Goal: Check status: Check status

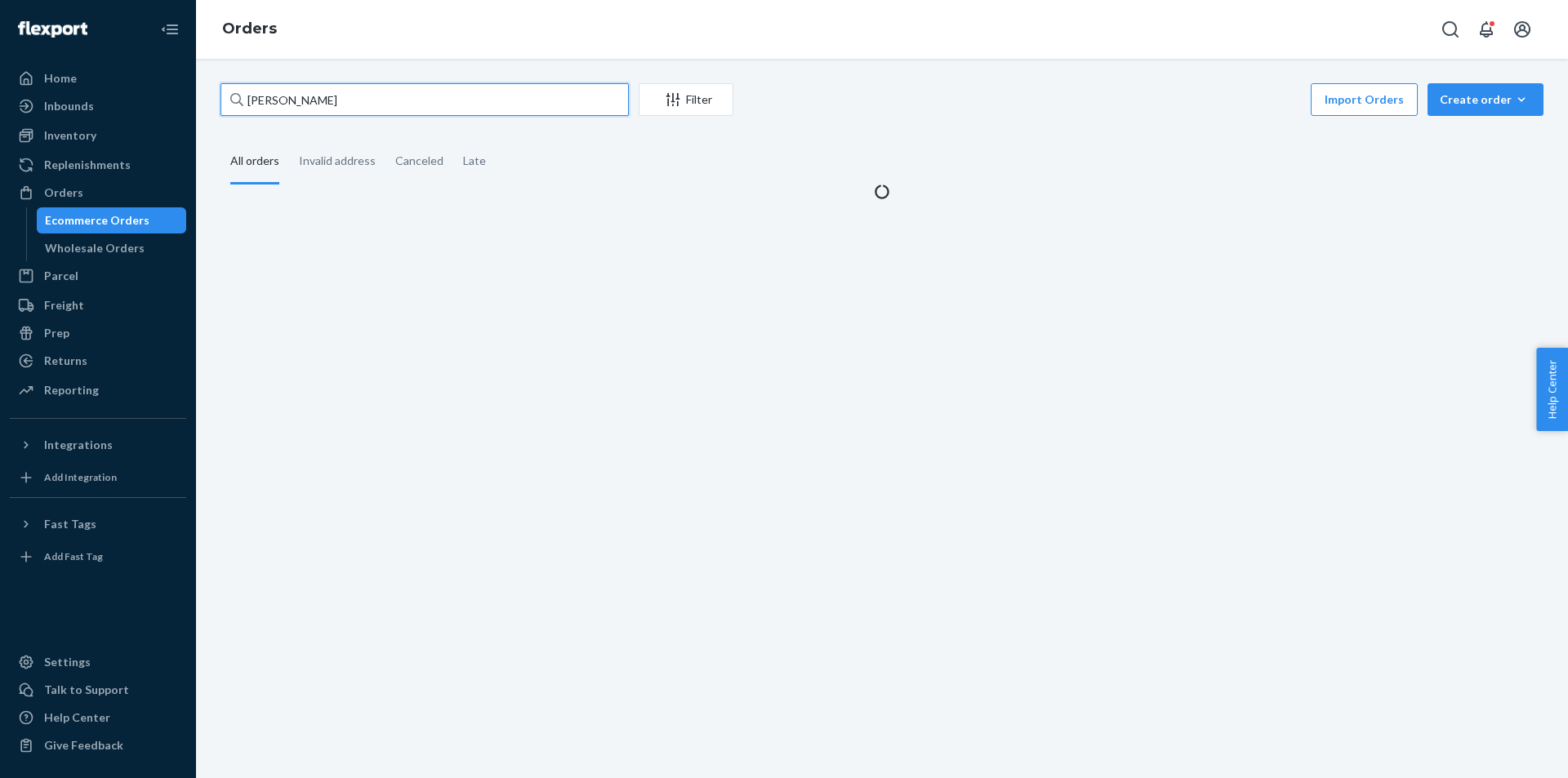
click at [386, 94] on input "[PERSON_NAME]" at bounding box center [425, 99] width 408 height 33
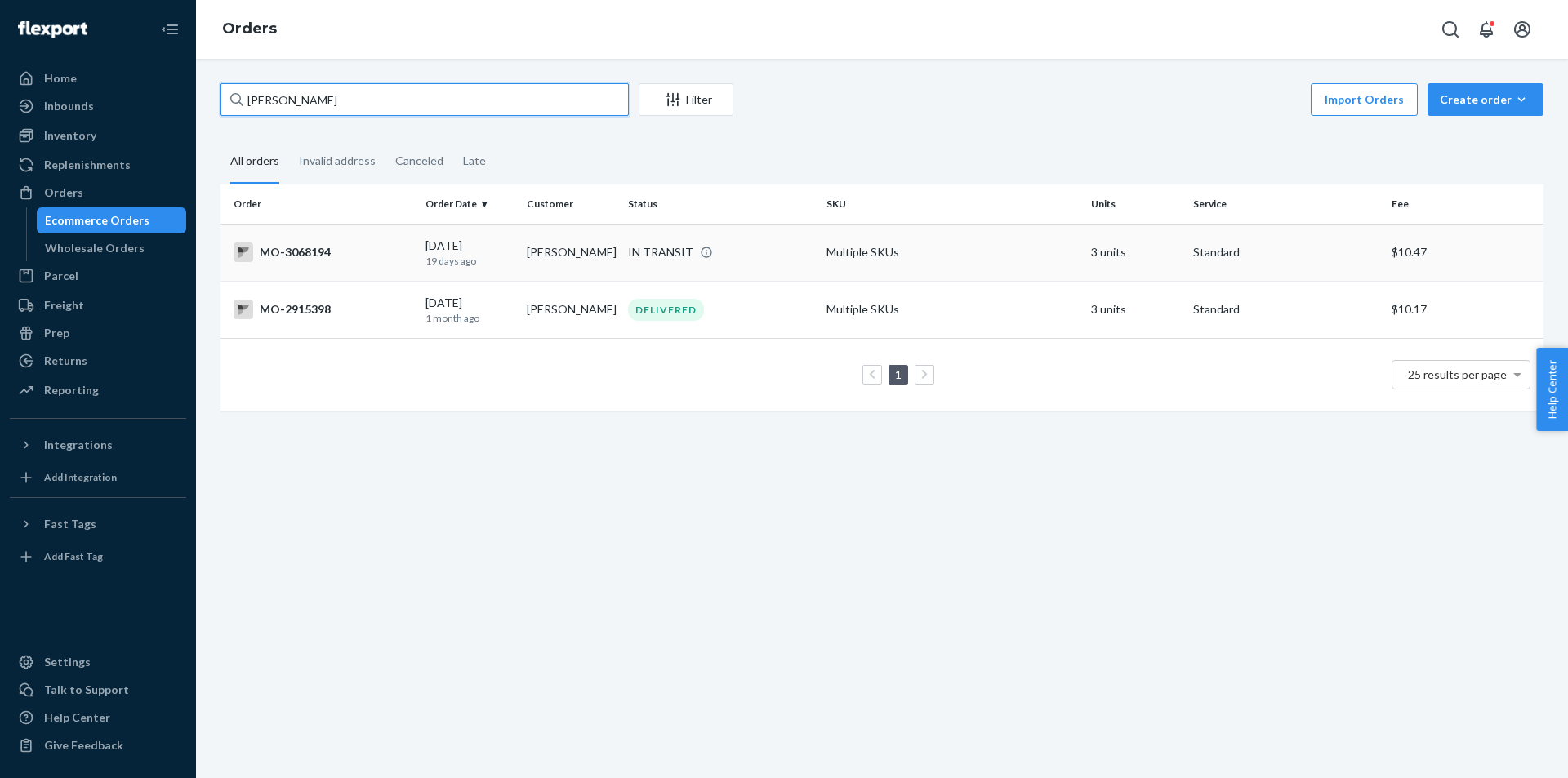
type input "[PERSON_NAME]"
click at [669, 259] on div "IN TRANSIT" at bounding box center [660, 252] width 65 height 16
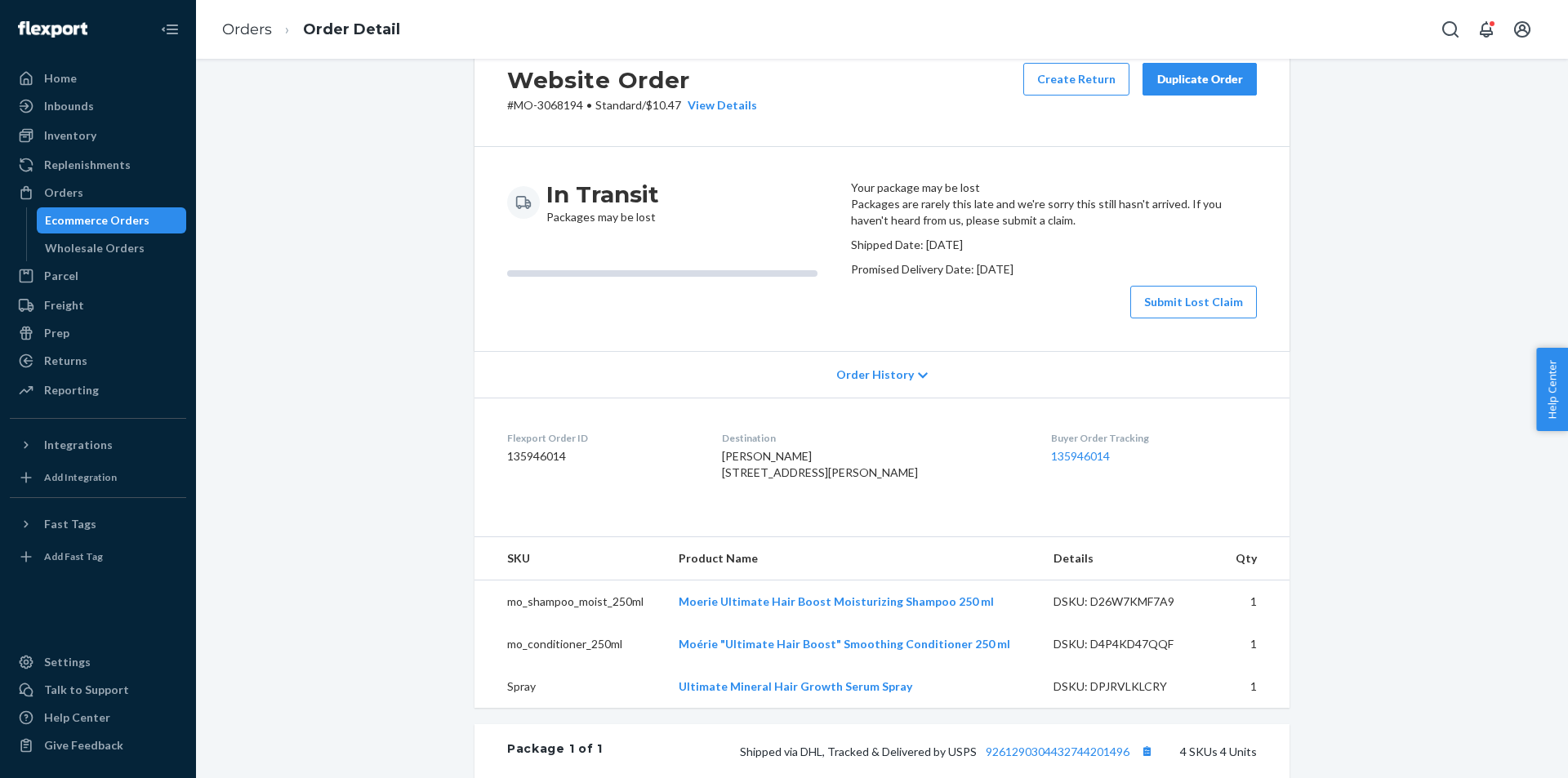
scroll to position [82, 0]
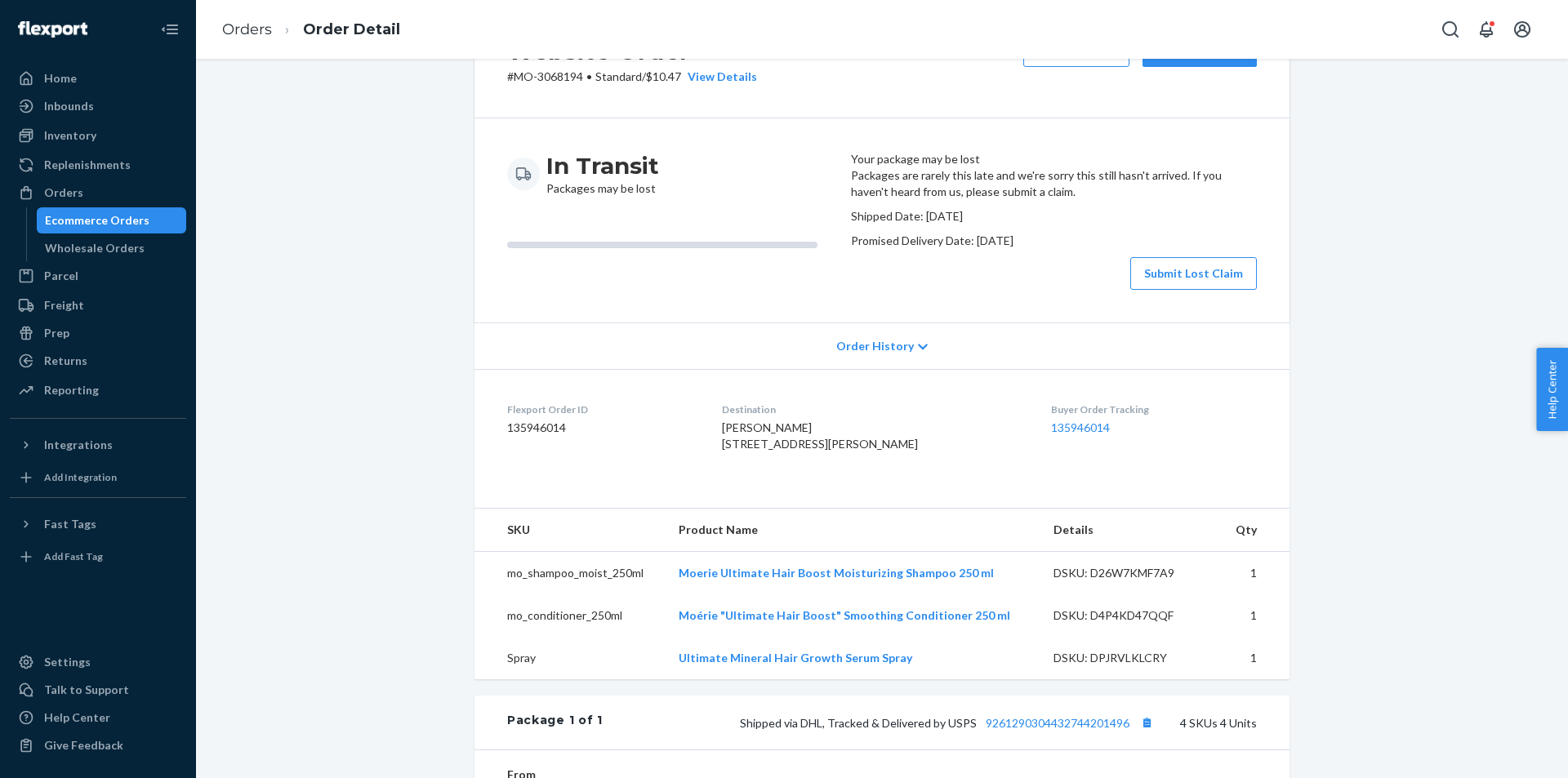
click at [727, 473] on dl "Flexport Order ID 135946014 Destination [PERSON_NAME] [STREET_ADDRESS][PERSON_N…" at bounding box center [882, 430] width 815 height 123
click at [769, 451] on span "[PERSON_NAME] [STREET_ADDRESS][PERSON_NAME]" at bounding box center [820, 436] width 196 height 30
copy span "[STREET_ADDRESS][PERSON_NAME]"
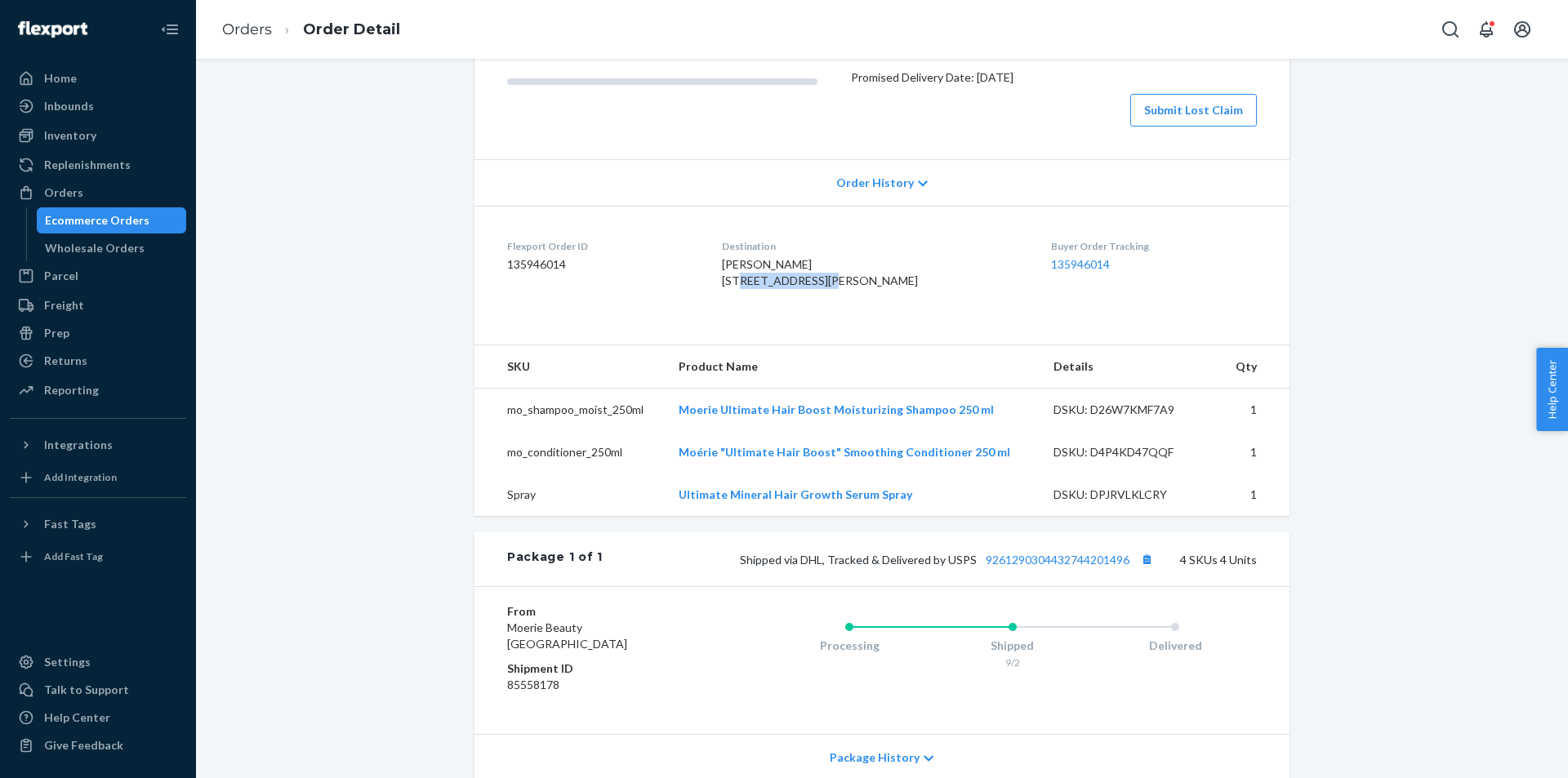
scroll to position [408, 0]
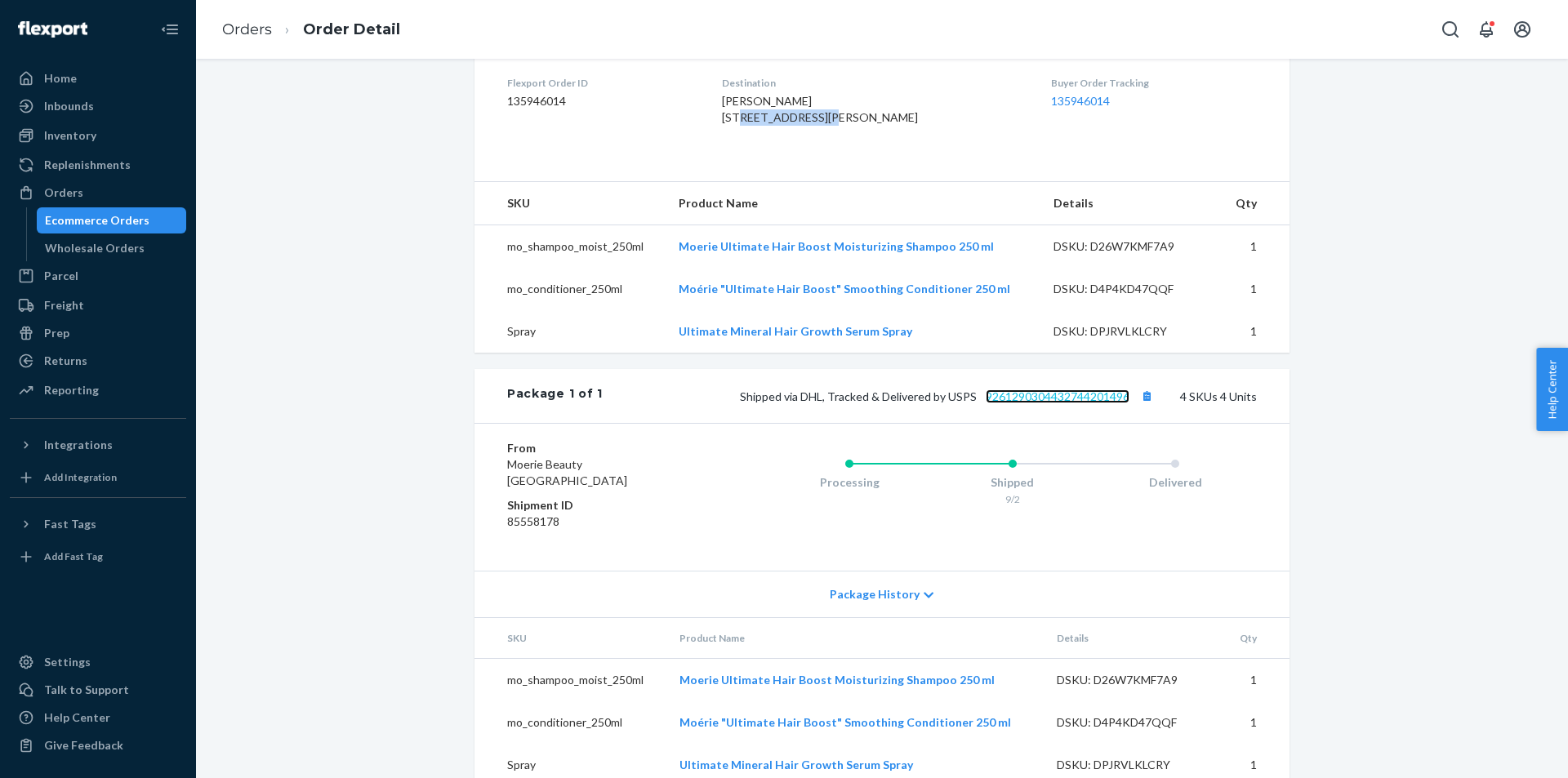
click at [1110, 403] on link "9261290304432744201496" at bounding box center [1058, 397] width 144 height 14
click at [167, 184] on div "Orders" at bounding box center [97, 192] width 173 height 23
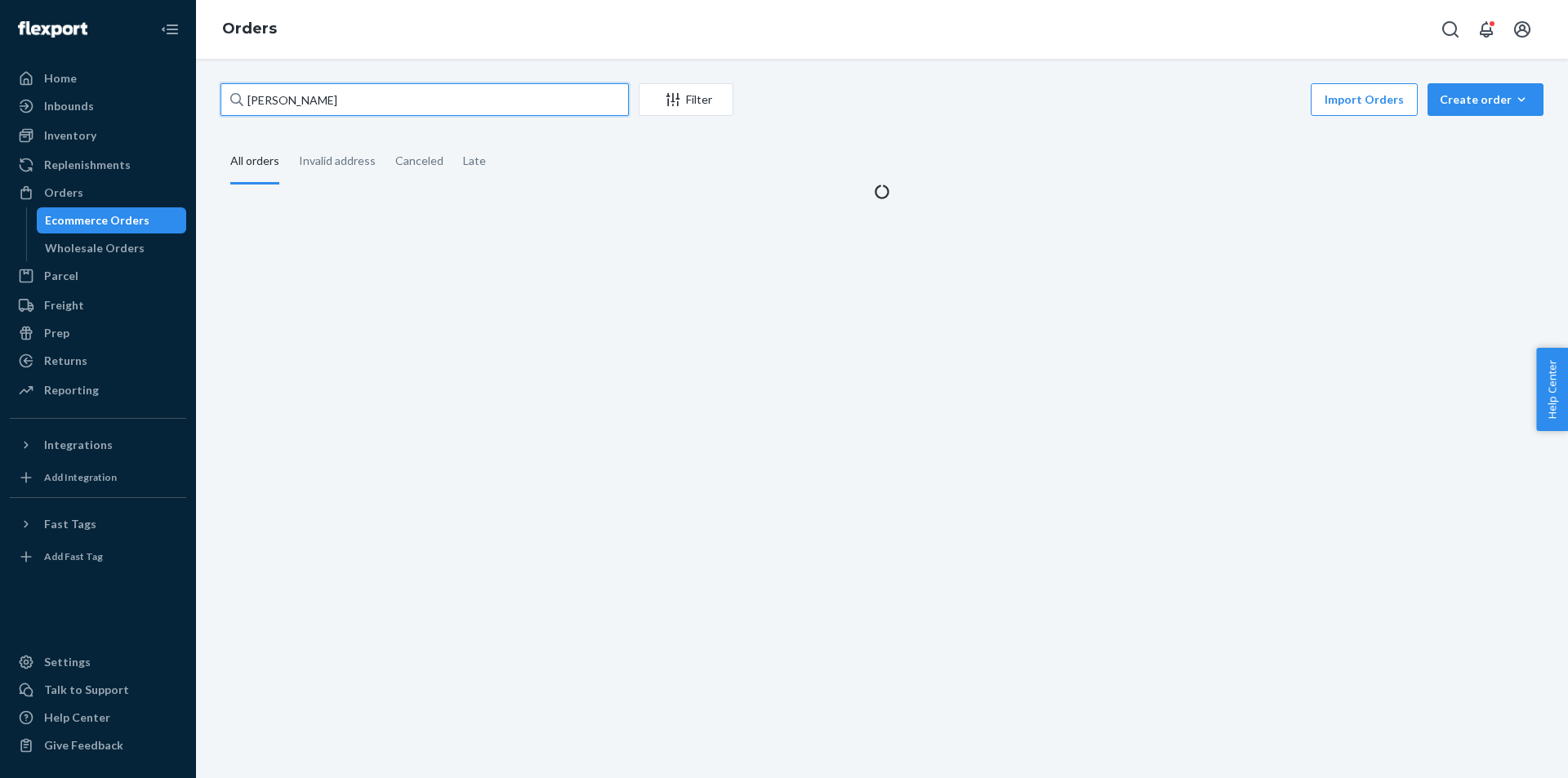
click at [334, 99] on input "[PERSON_NAME]" at bounding box center [425, 99] width 408 height 33
paste input "[PERSON_NAME]"
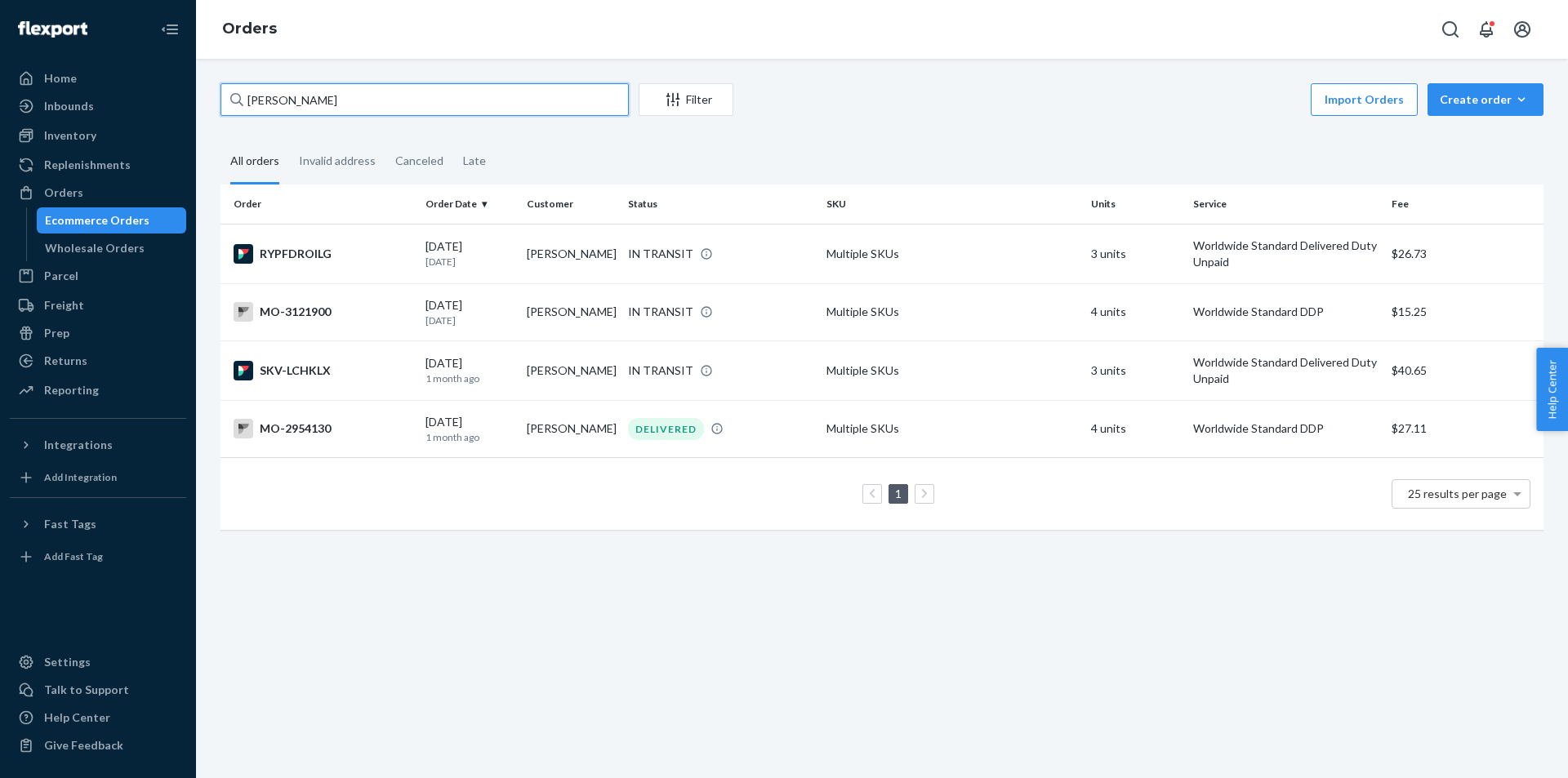
type input "[PERSON_NAME]"
click at [644, 418] on div "DELIVERED" at bounding box center [666, 429] width 76 height 22
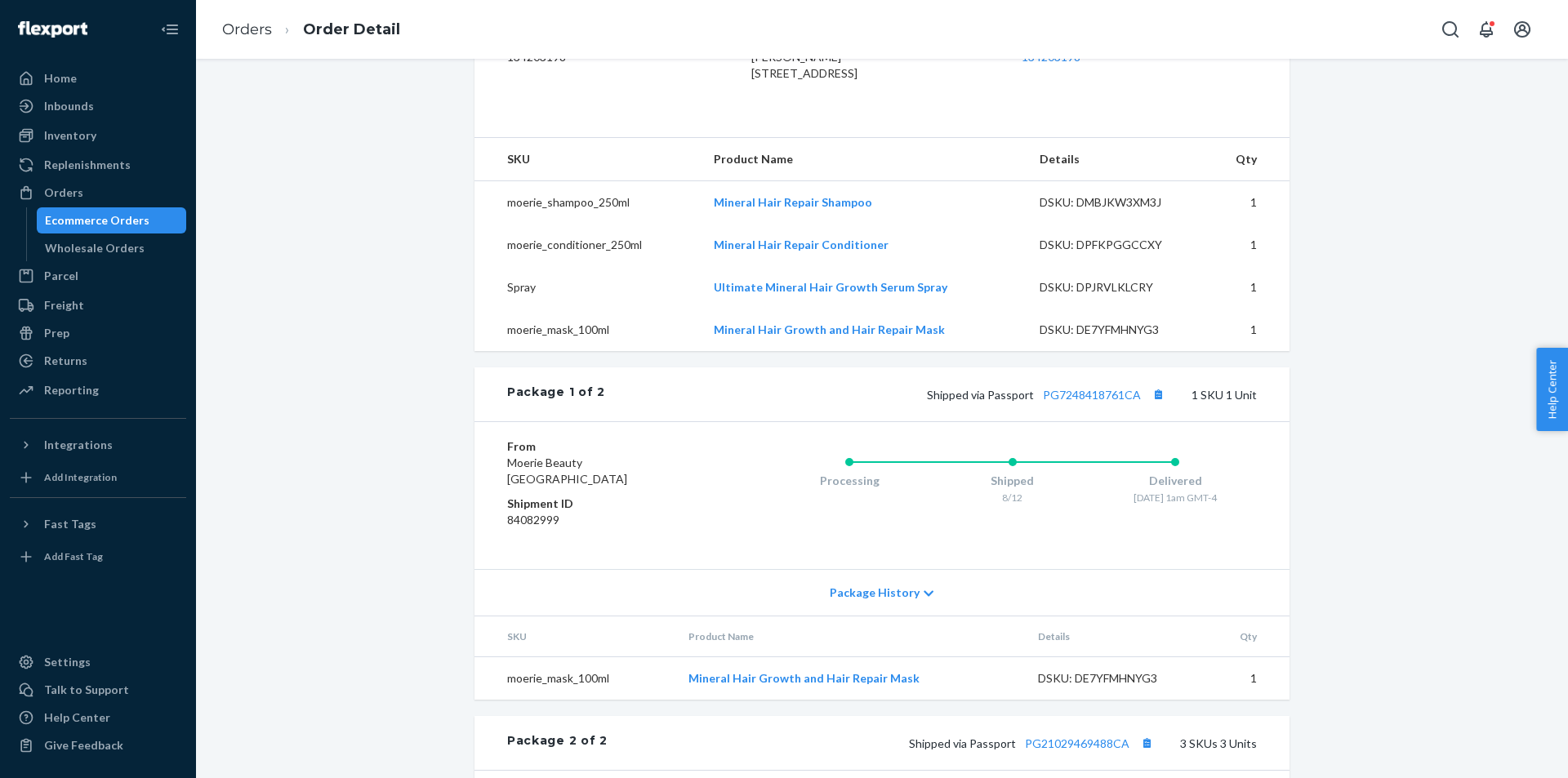
scroll to position [457, 0]
click at [445, 286] on div "Website Order # MO-2954130 • Worldwide Standard DDP / $27.11 View Details Submi…" at bounding box center [882, 398] width 1348 height 1545
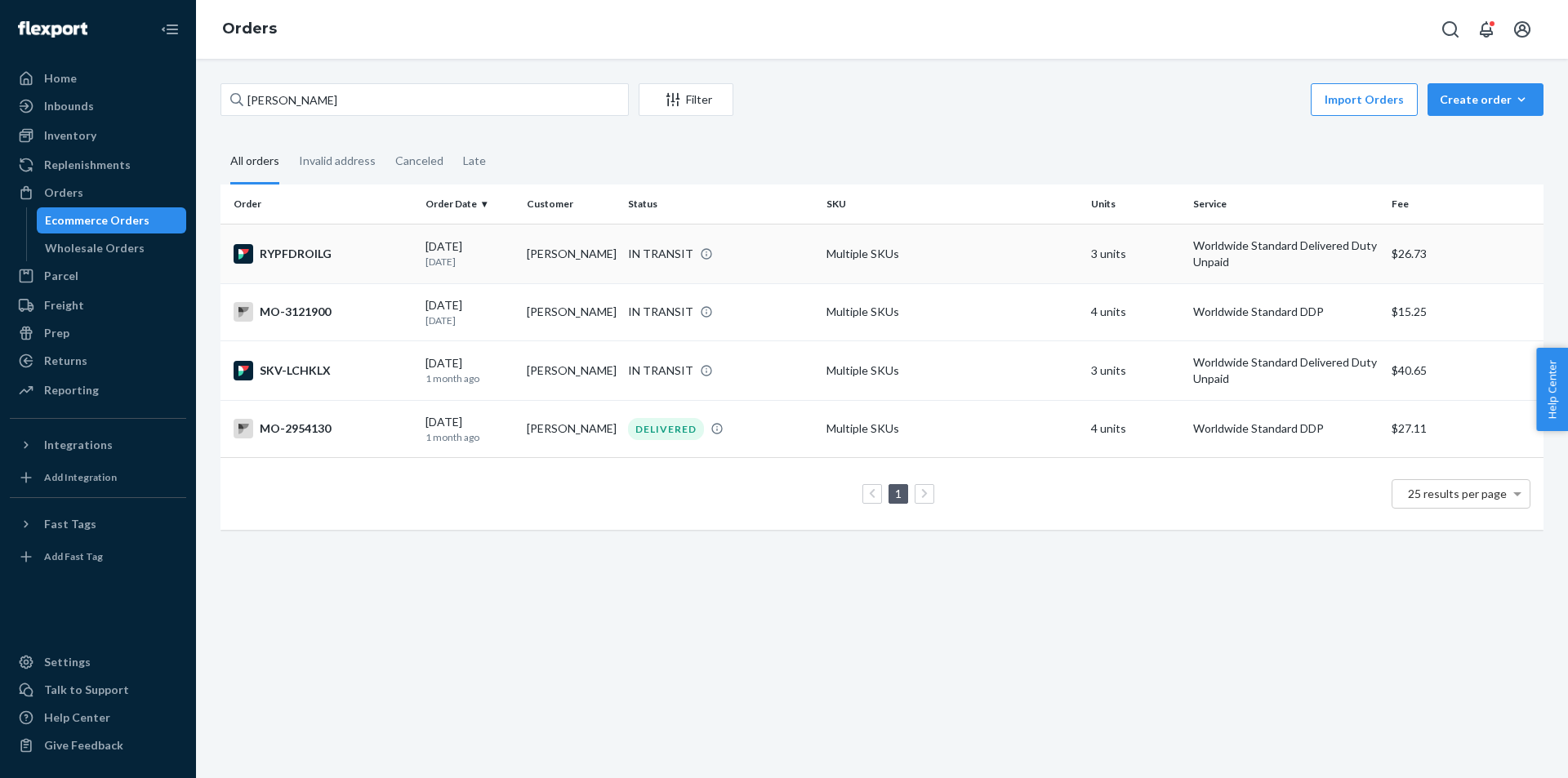
click at [659, 248] on div "IN TRANSIT" at bounding box center [660, 254] width 65 height 16
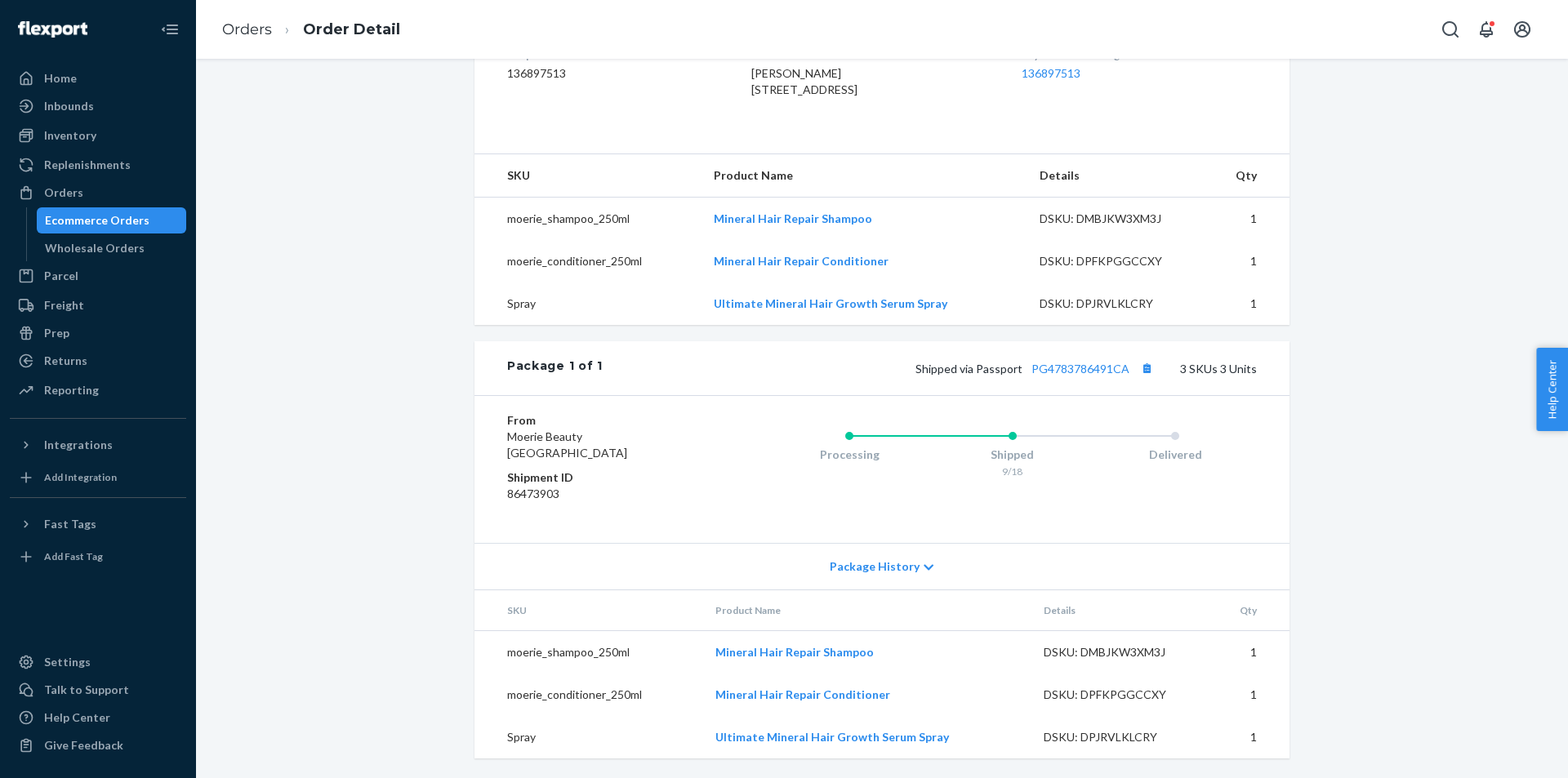
scroll to position [490, 0]
click at [1148, 377] on button "Copy tracking number" at bounding box center [1146, 368] width 21 height 21
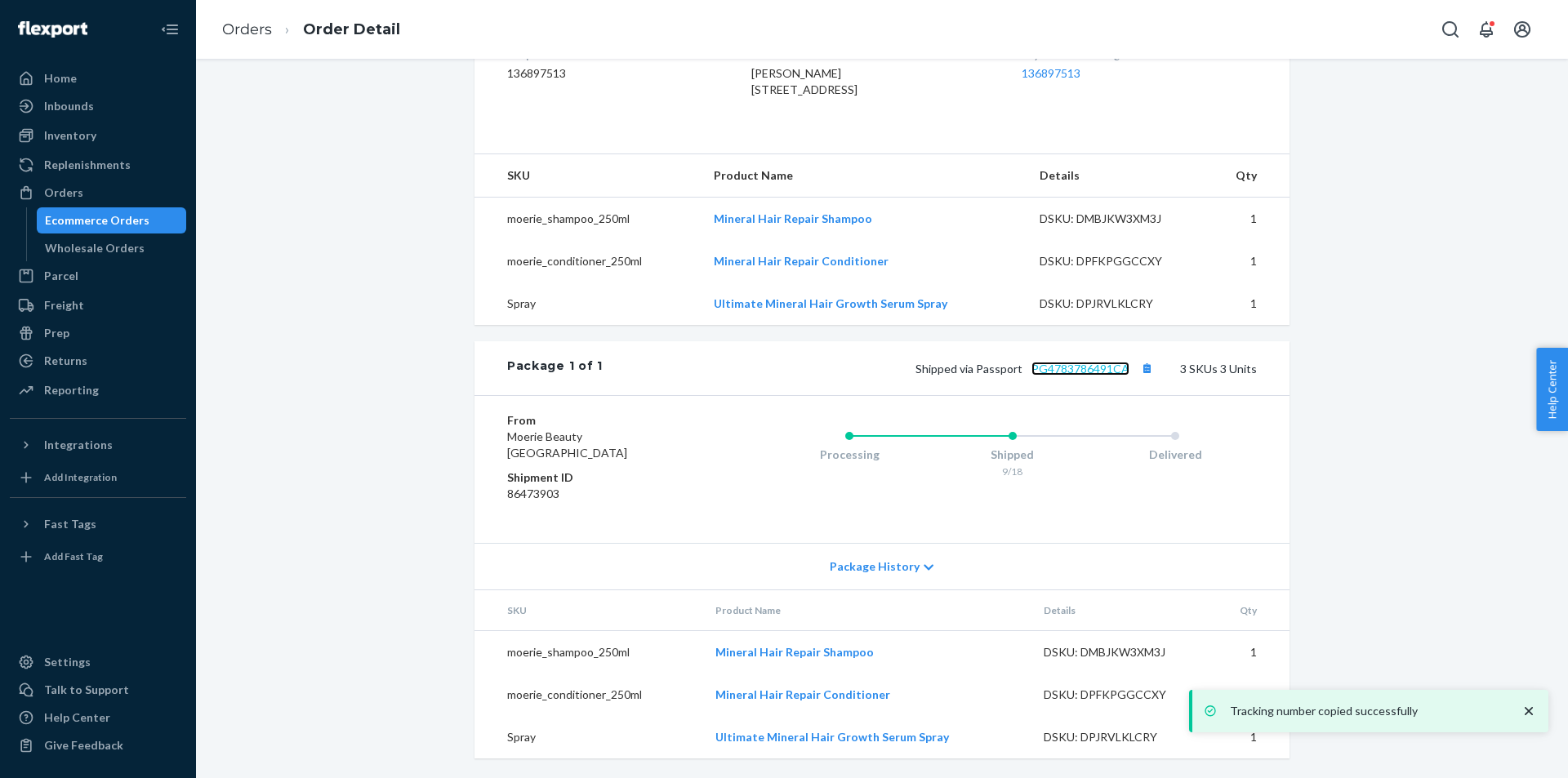
click at [1105, 368] on link "PG4783786491CA" at bounding box center [1081, 369] width 98 height 14
click at [372, 368] on div "Flexport Order # RYPFDROILG • Worldwide Standard Delivered Duty Unpaid / $26.73…" at bounding box center [882, 209] width 1348 height 1137
drag, startPoint x: 405, startPoint y: 420, endPoint x: 415, endPoint y: 435, distance: 17.7
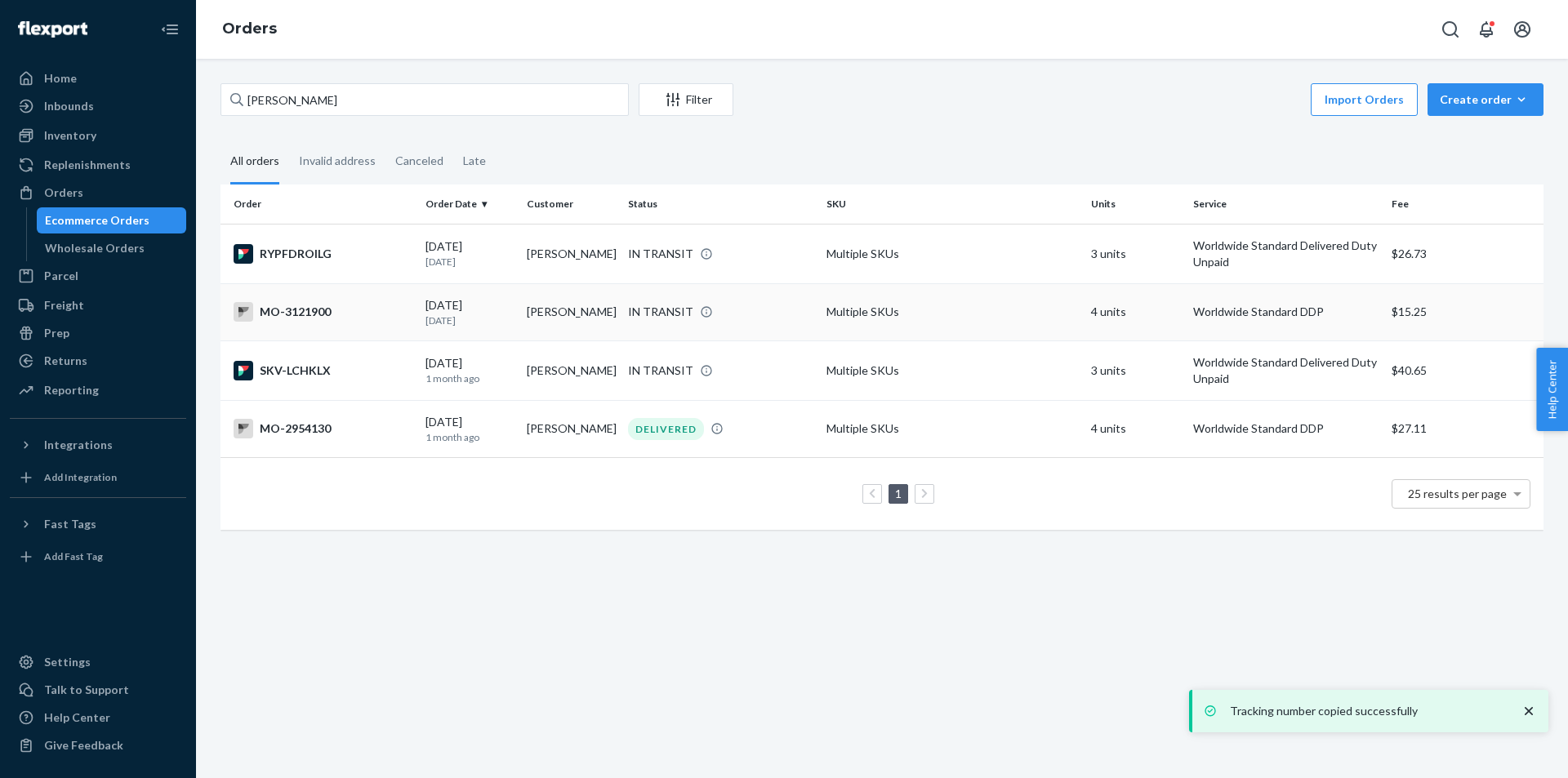
click at [654, 309] on div "IN TRANSIT" at bounding box center [660, 312] width 65 height 16
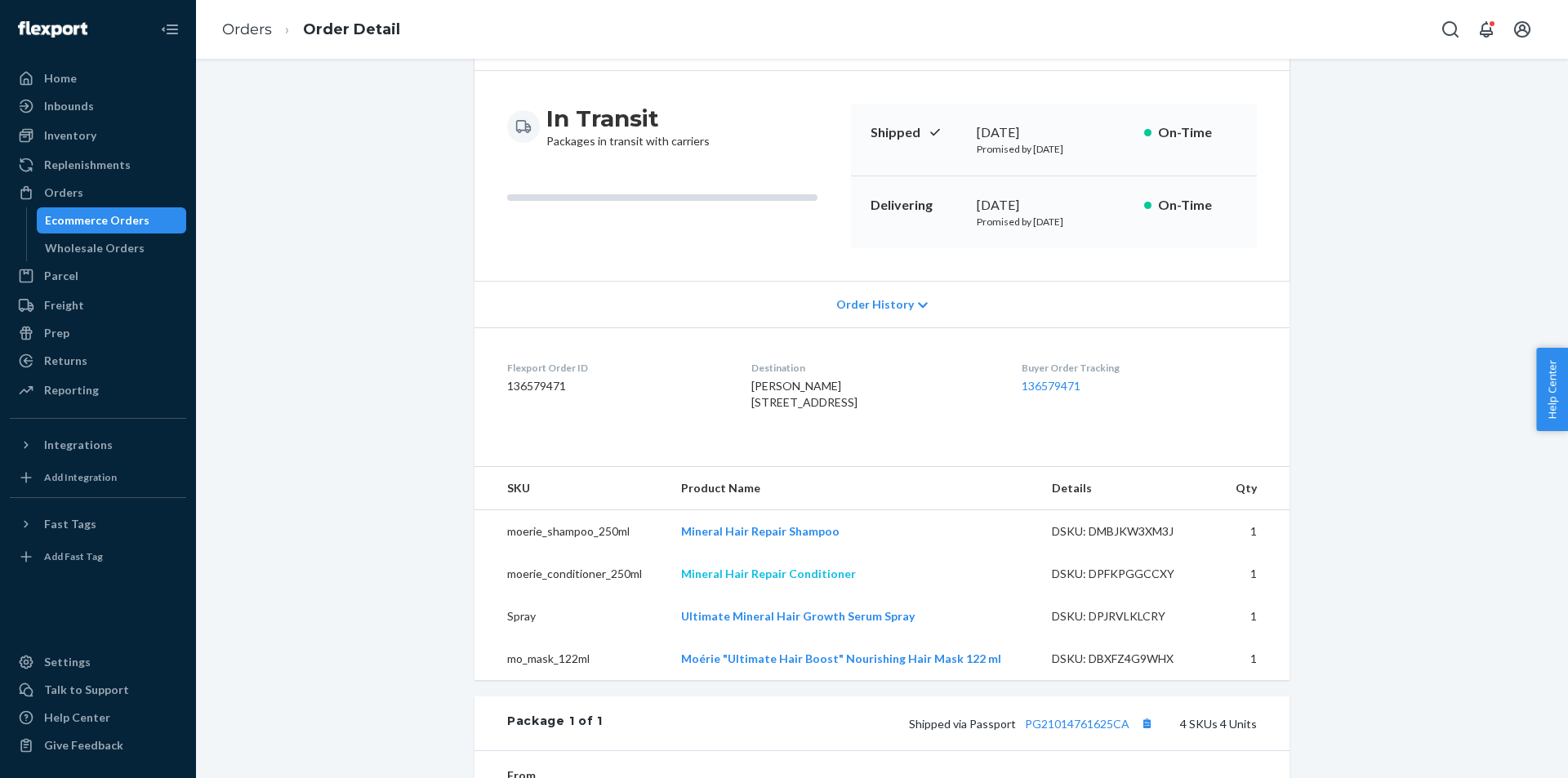
scroll to position [245, 0]
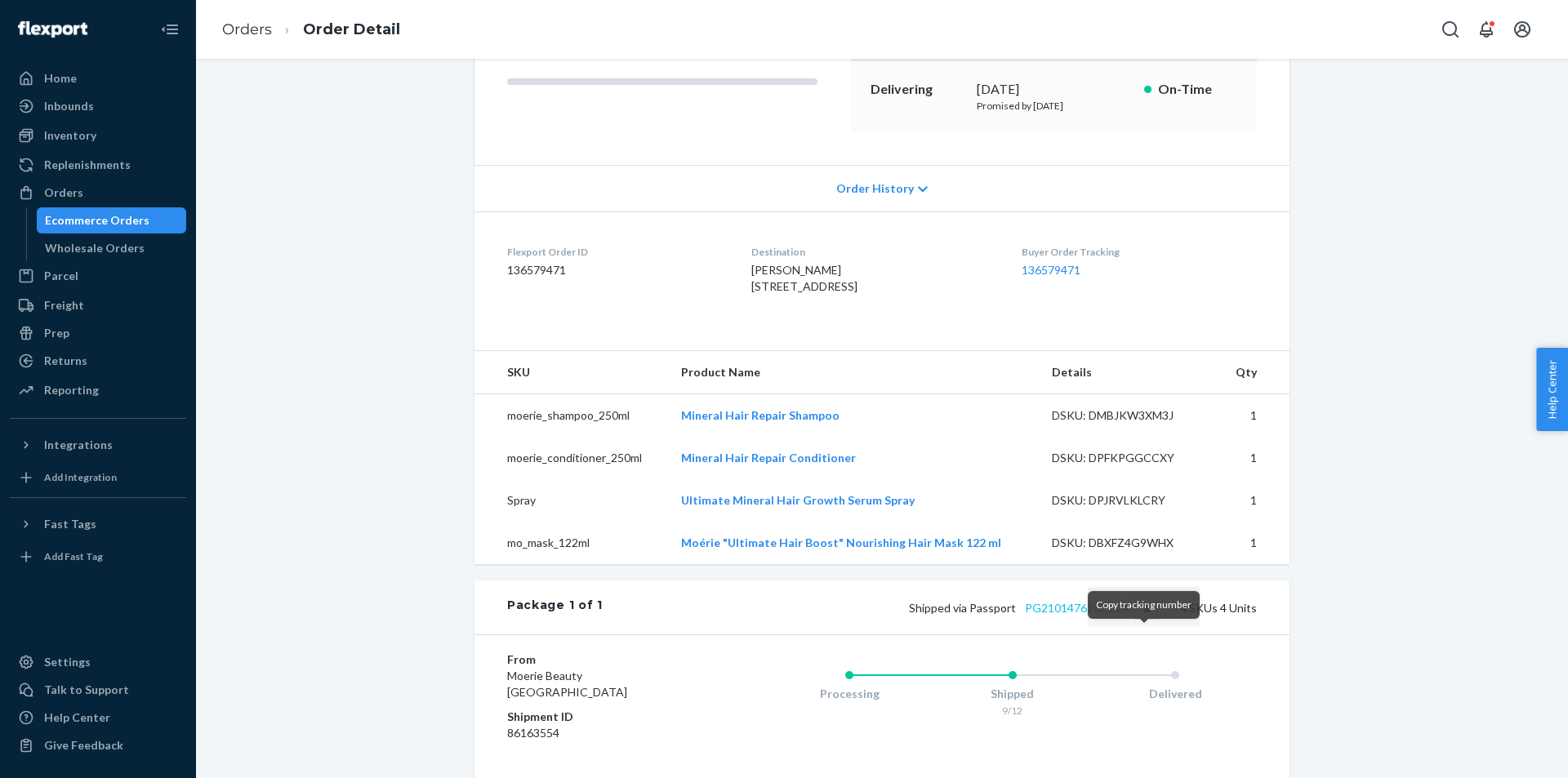
drag, startPoint x: 1145, startPoint y: 638, endPoint x: 1102, endPoint y: 634, distance: 43.5
click at [1145, 618] on button "Copy tracking number" at bounding box center [1146, 607] width 21 height 21
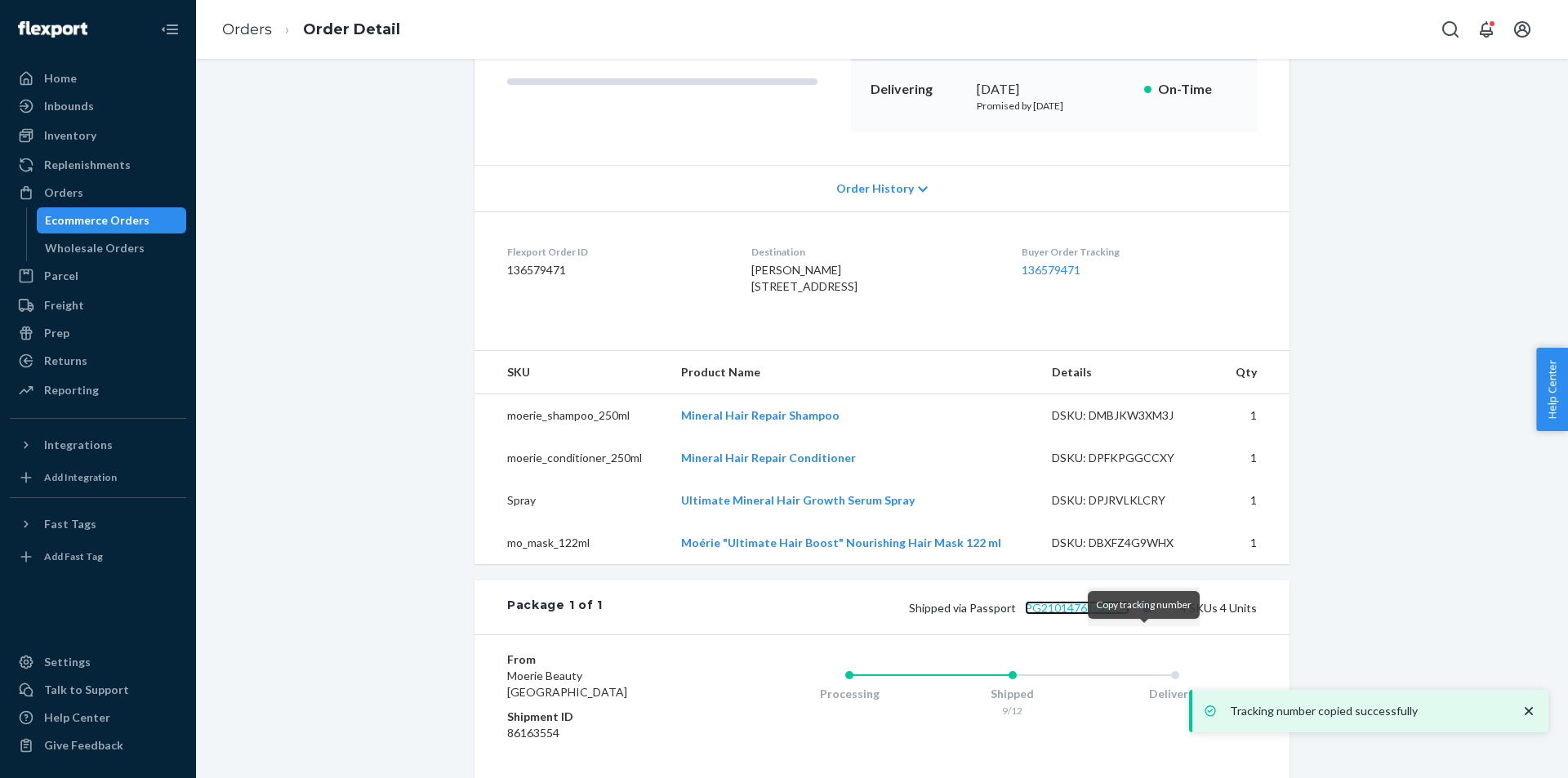
click at [1076, 615] on link "PG21014761625CA" at bounding box center [1077, 608] width 105 height 14
click at [99, 192] on div "Orders" at bounding box center [97, 192] width 173 height 23
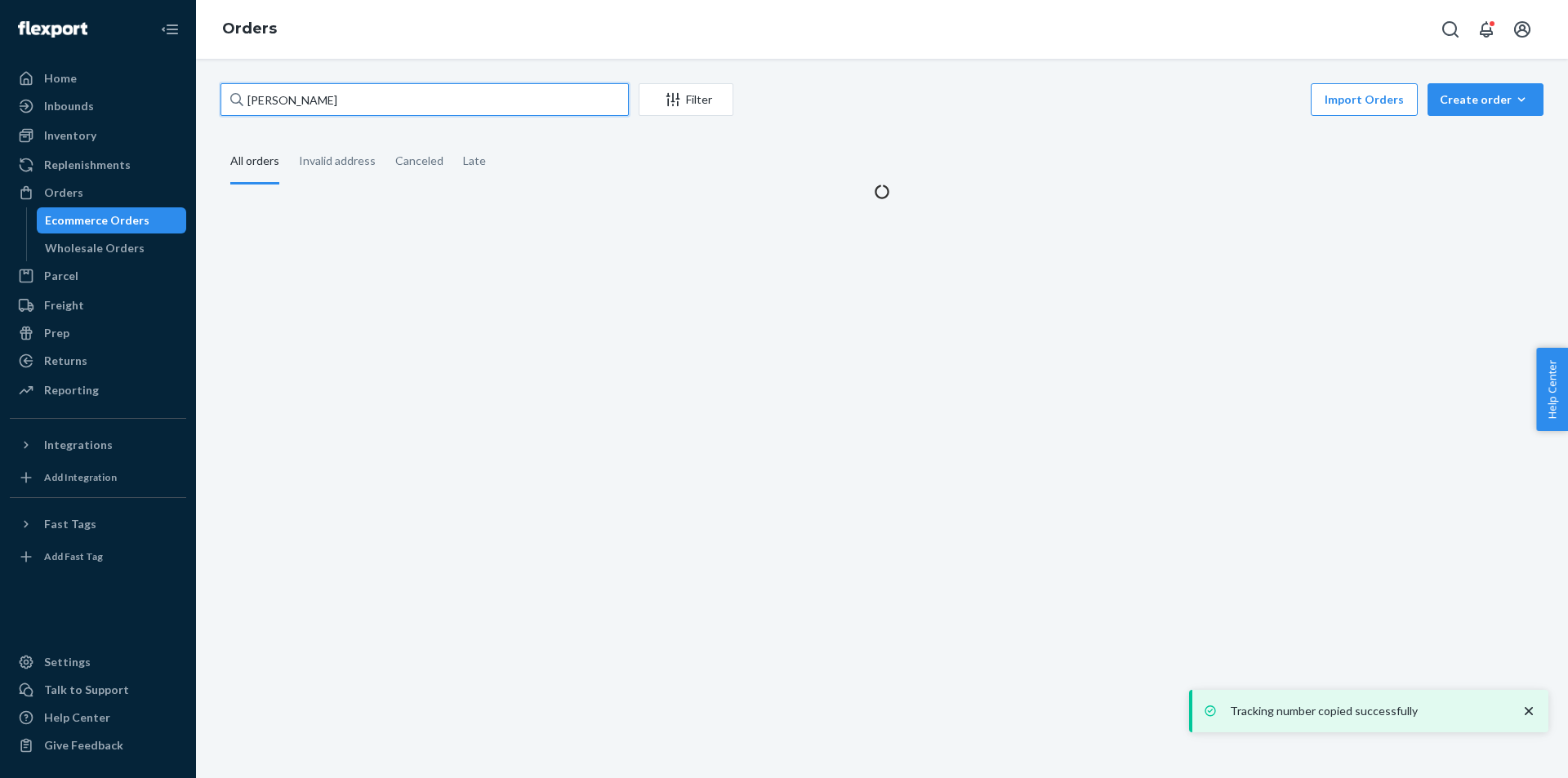
click at [368, 110] on input "[PERSON_NAME]" at bounding box center [425, 99] width 408 height 33
paste input "3165516"
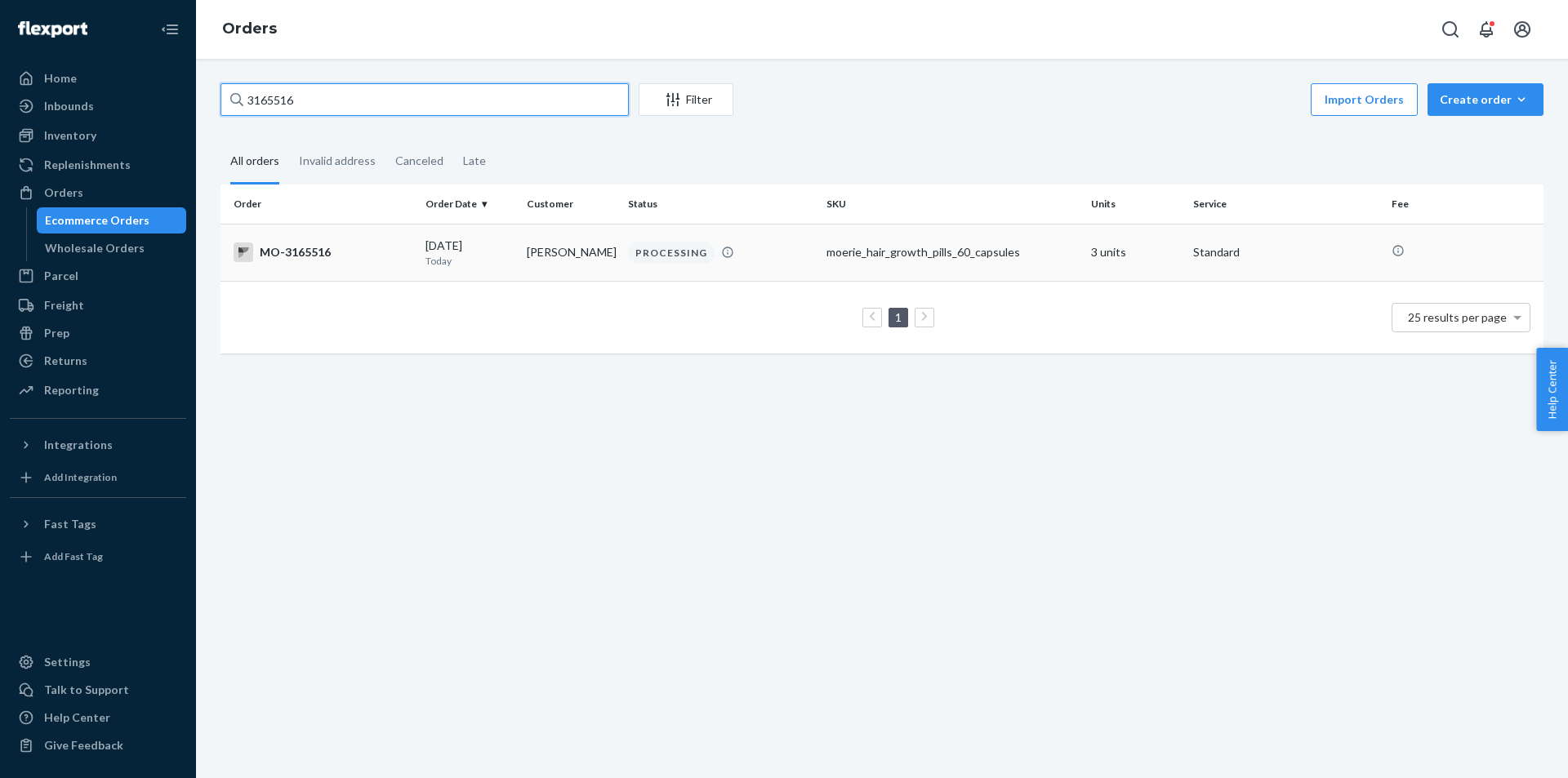
type input "3165516"
click at [635, 257] on div "PROCESSING" at bounding box center [671, 253] width 87 height 22
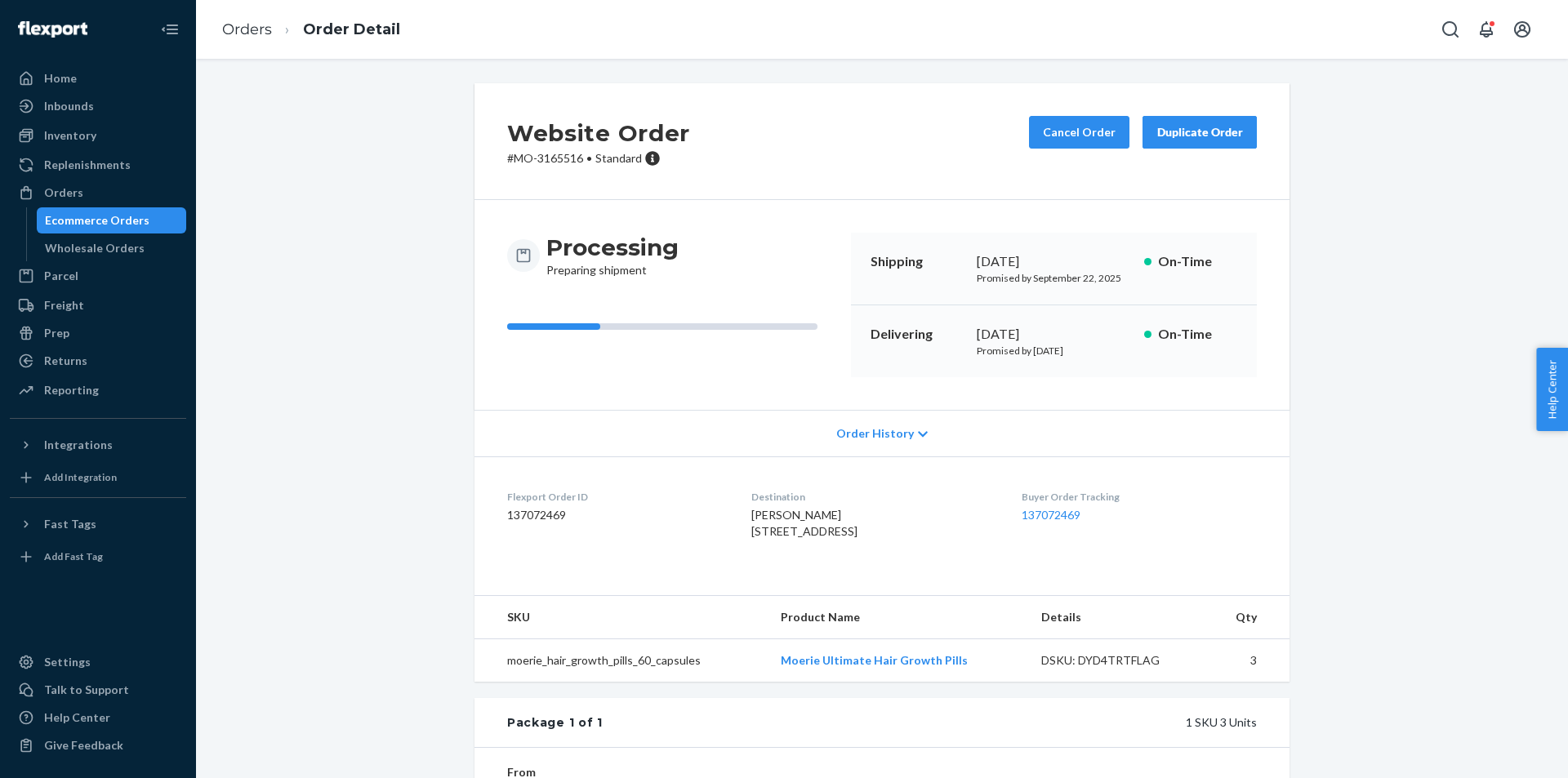
click at [1287, 452] on div "Website Order # MO-3165516 • Standard Cancel Order Duplicate Order Processing P…" at bounding box center [882, 539] width 840 height 912
click at [1081, 133] on button "Cancel Order" at bounding box center [1079, 132] width 100 height 33
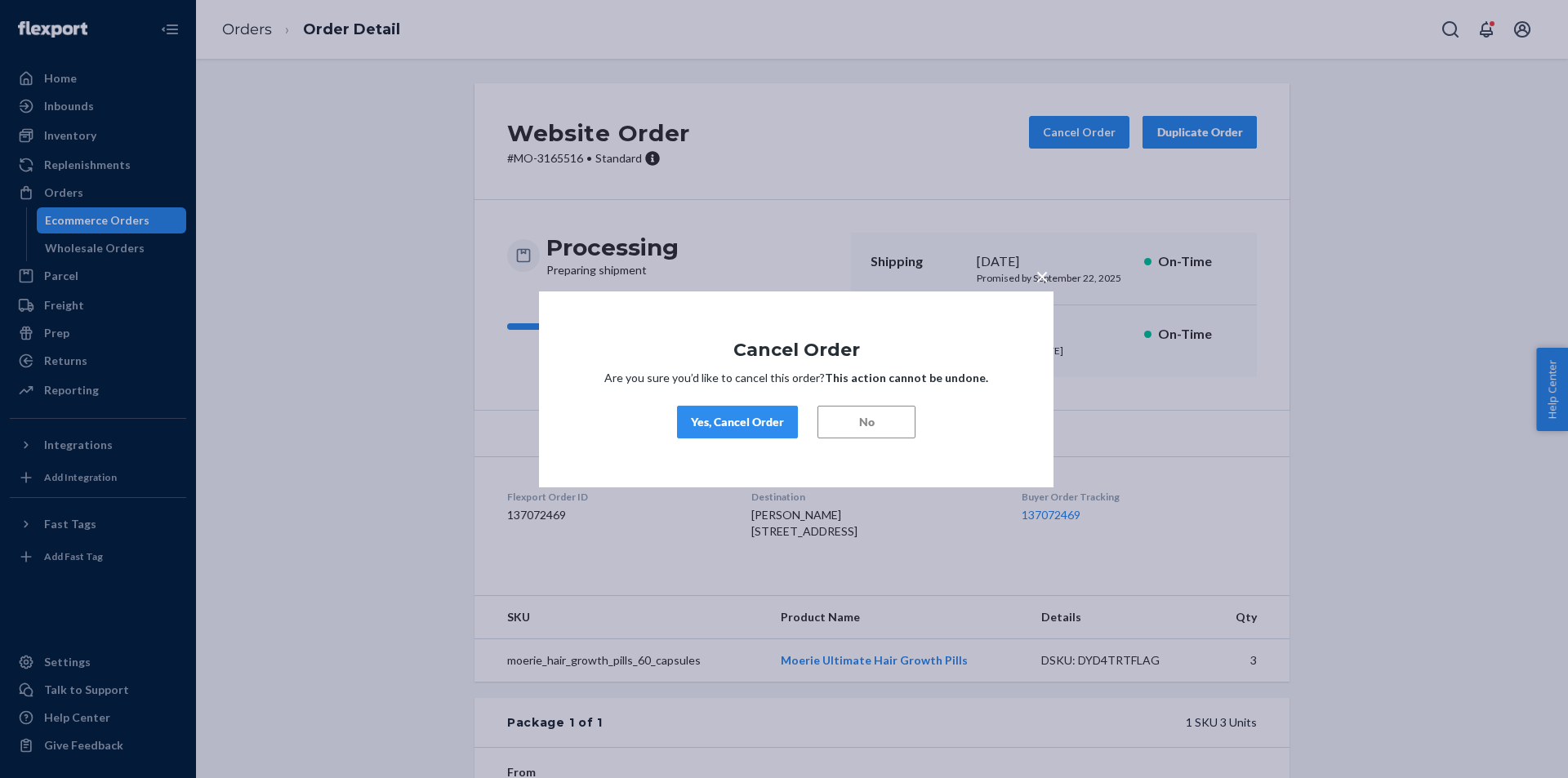
click at [749, 428] on div "Yes, Cancel Order" at bounding box center [737, 422] width 93 height 16
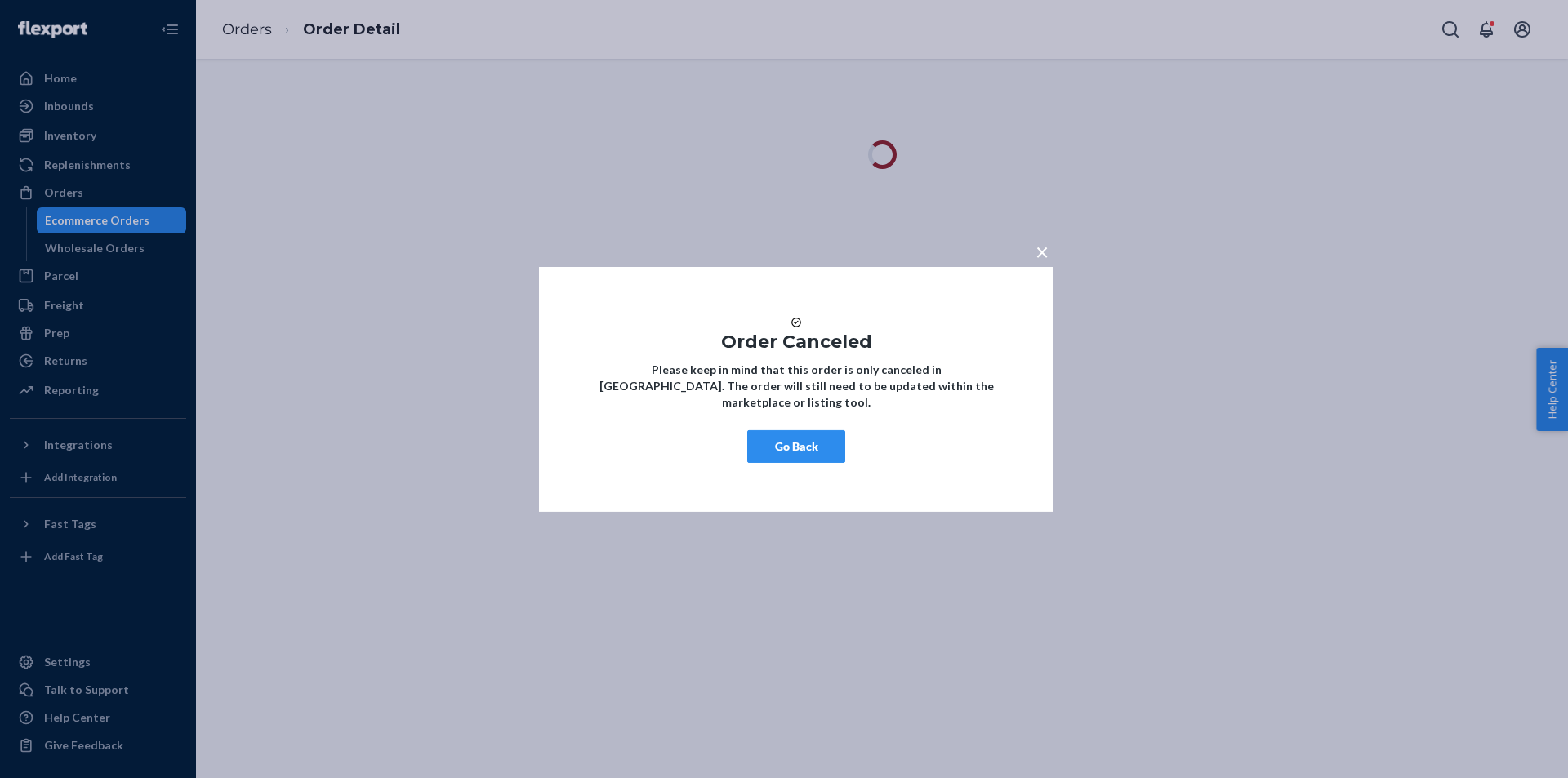
click at [805, 456] on button "Go Back" at bounding box center [796, 446] width 98 height 33
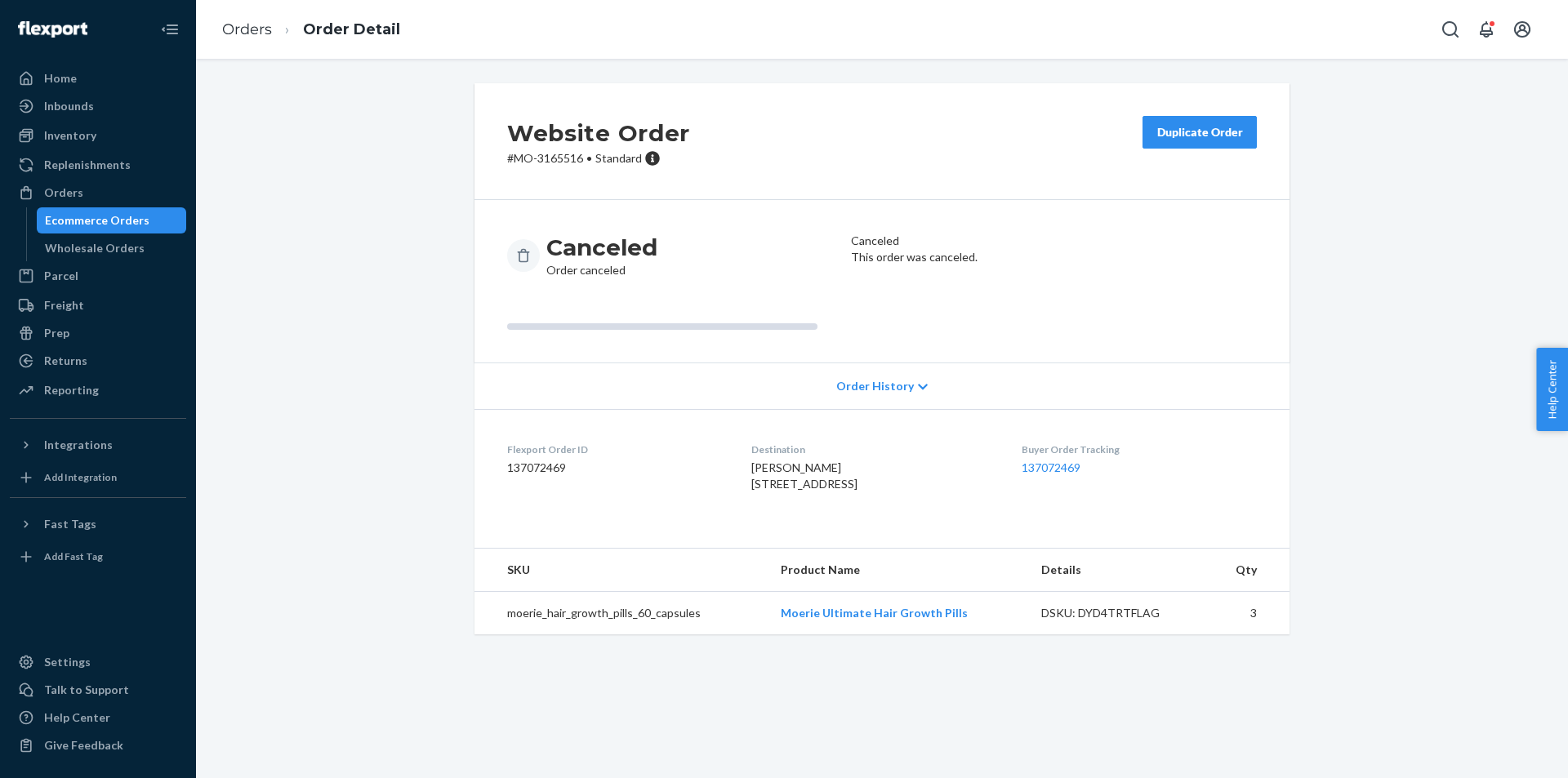
click at [783, 470] on span "[PERSON_NAME] [STREET_ADDRESS]" at bounding box center [804, 476] width 106 height 30
copy span "[PERSON_NAME]"
click at [115, 194] on div "Orders" at bounding box center [97, 192] width 173 height 23
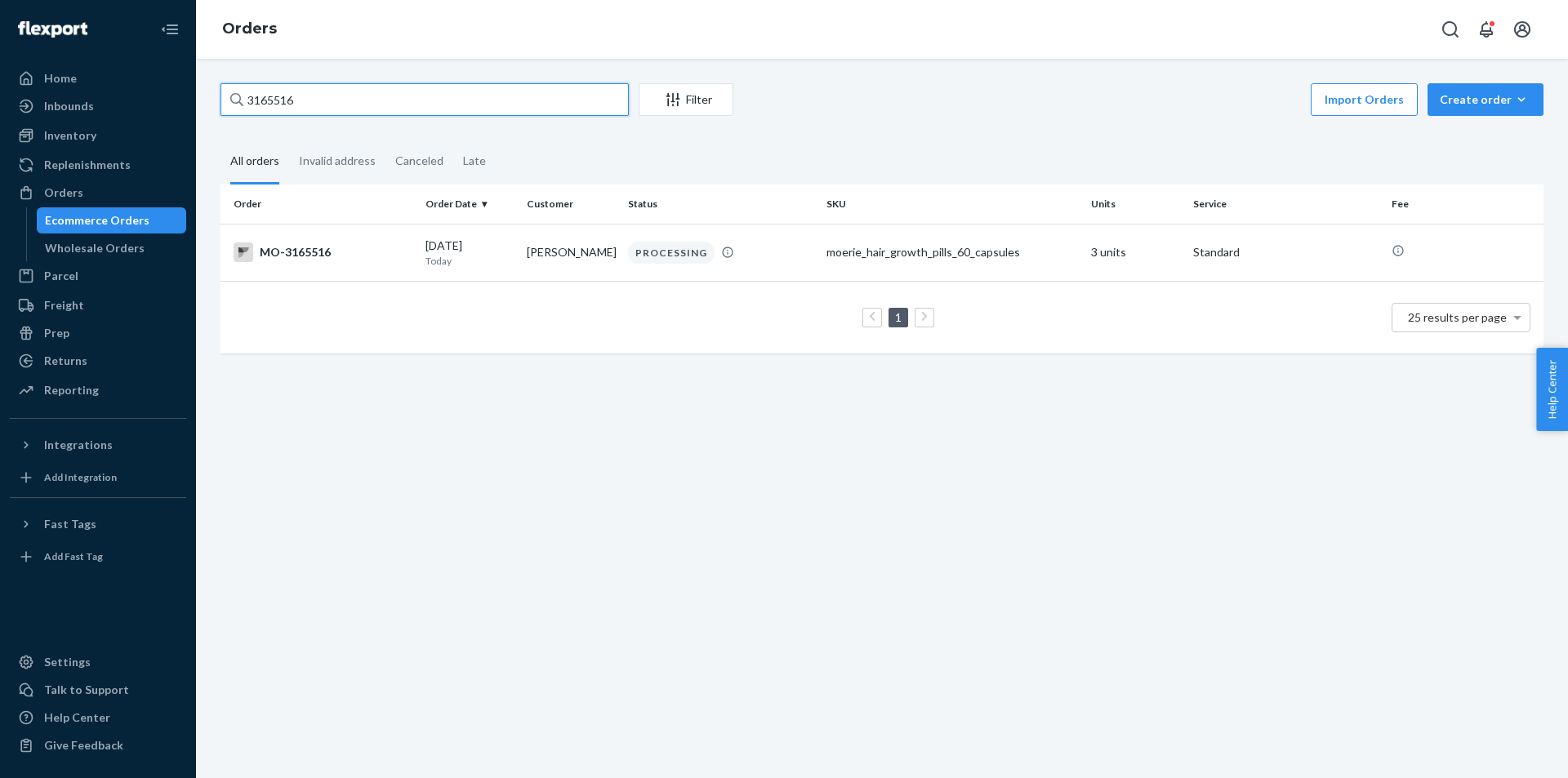
click at [448, 100] on input "3165516" at bounding box center [425, 99] width 408 height 33
paste input "[PERSON_NAME]"
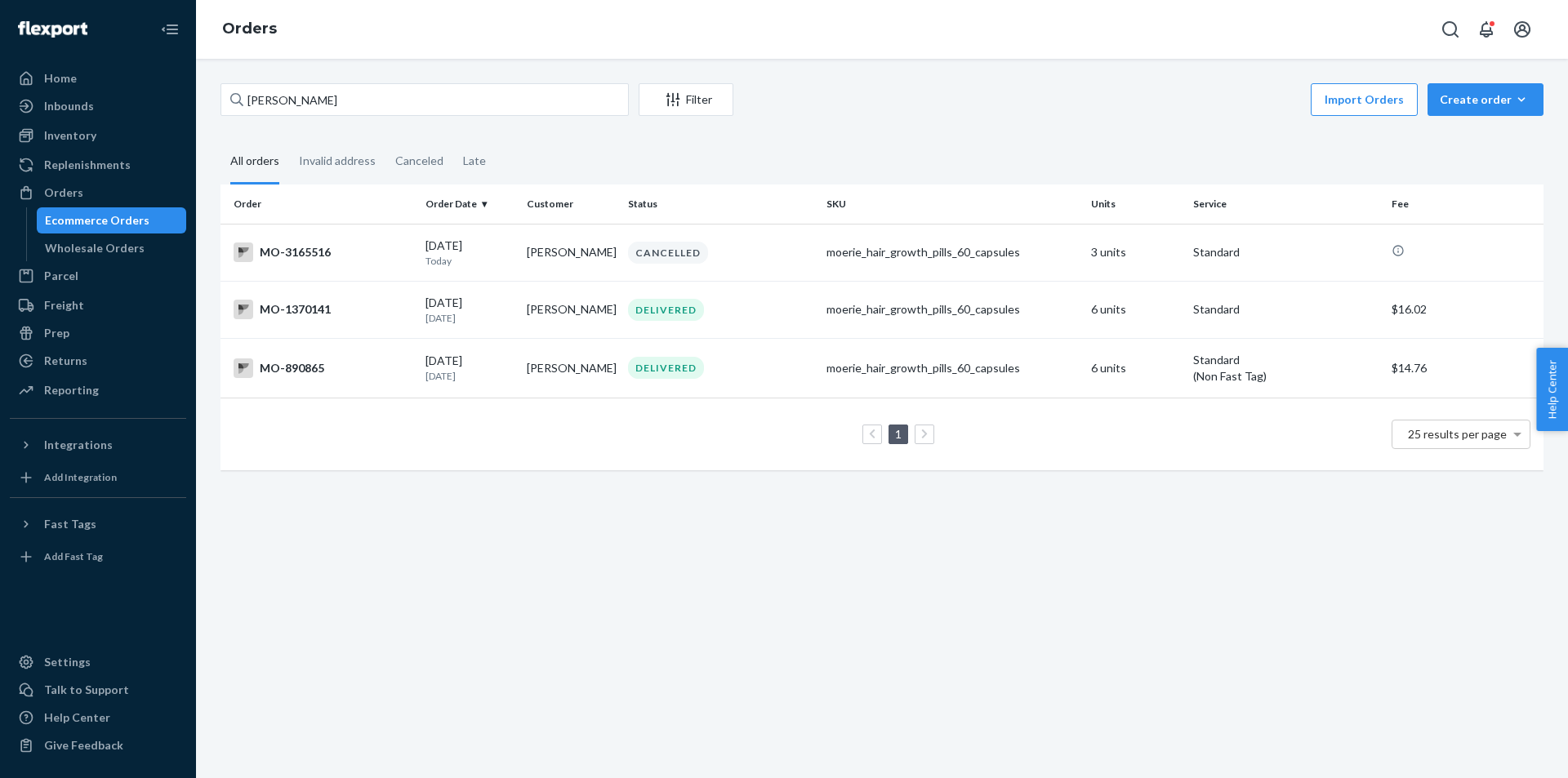
click at [778, 514] on div "[PERSON_NAME] Filter Import Orders Create order Ecommerce order Removal order A…" at bounding box center [882, 419] width 1372 height 720
click at [357, 87] on input "[PERSON_NAME]" at bounding box center [425, 99] width 408 height 33
paste input "3152087"
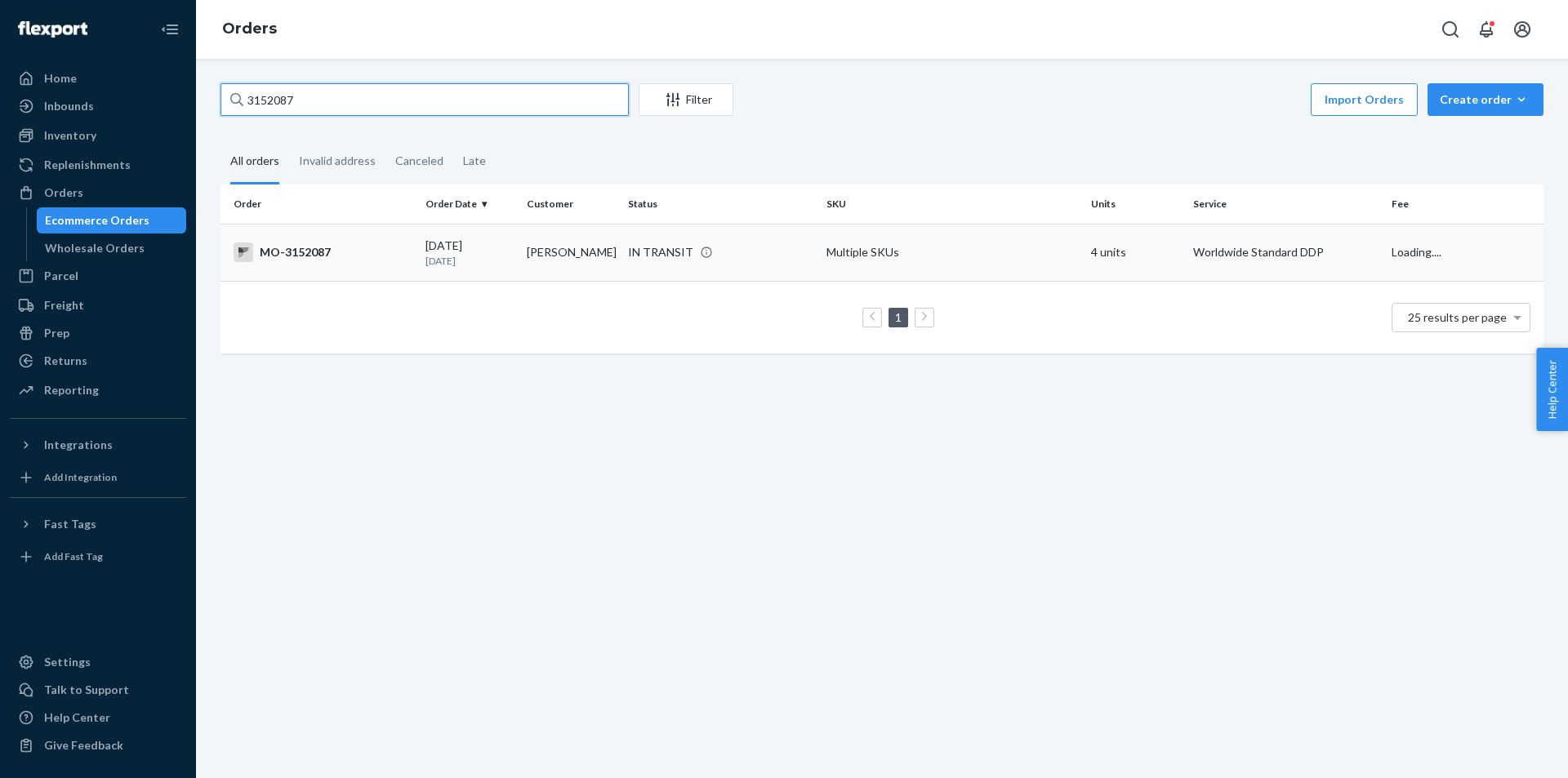
type input "3152087"
click at [596, 263] on td "[PERSON_NAME]" at bounding box center [570, 252] width 101 height 57
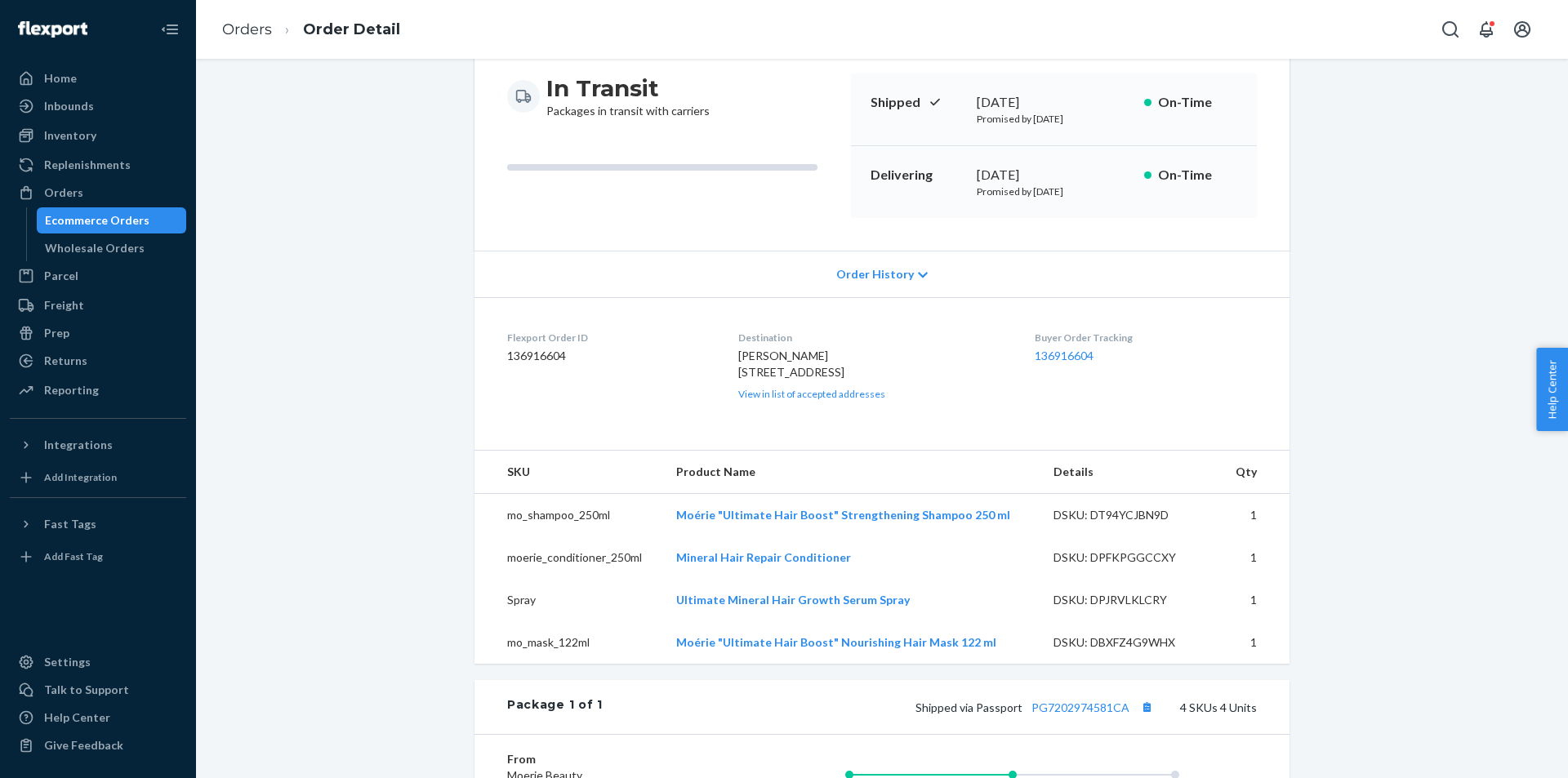
scroll to position [245, 0]
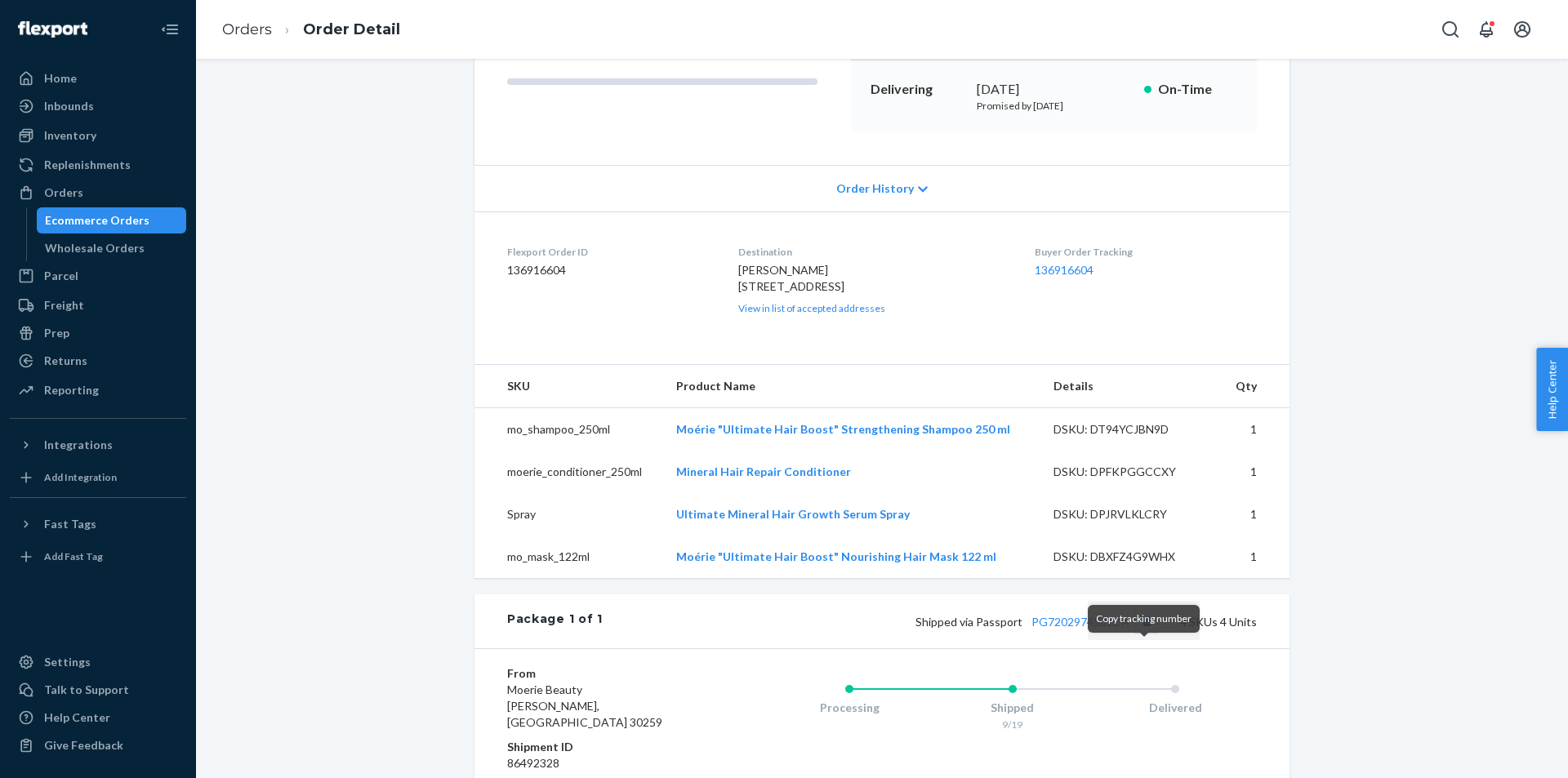
click at [1150, 632] on button "Copy tracking number" at bounding box center [1146, 621] width 21 height 21
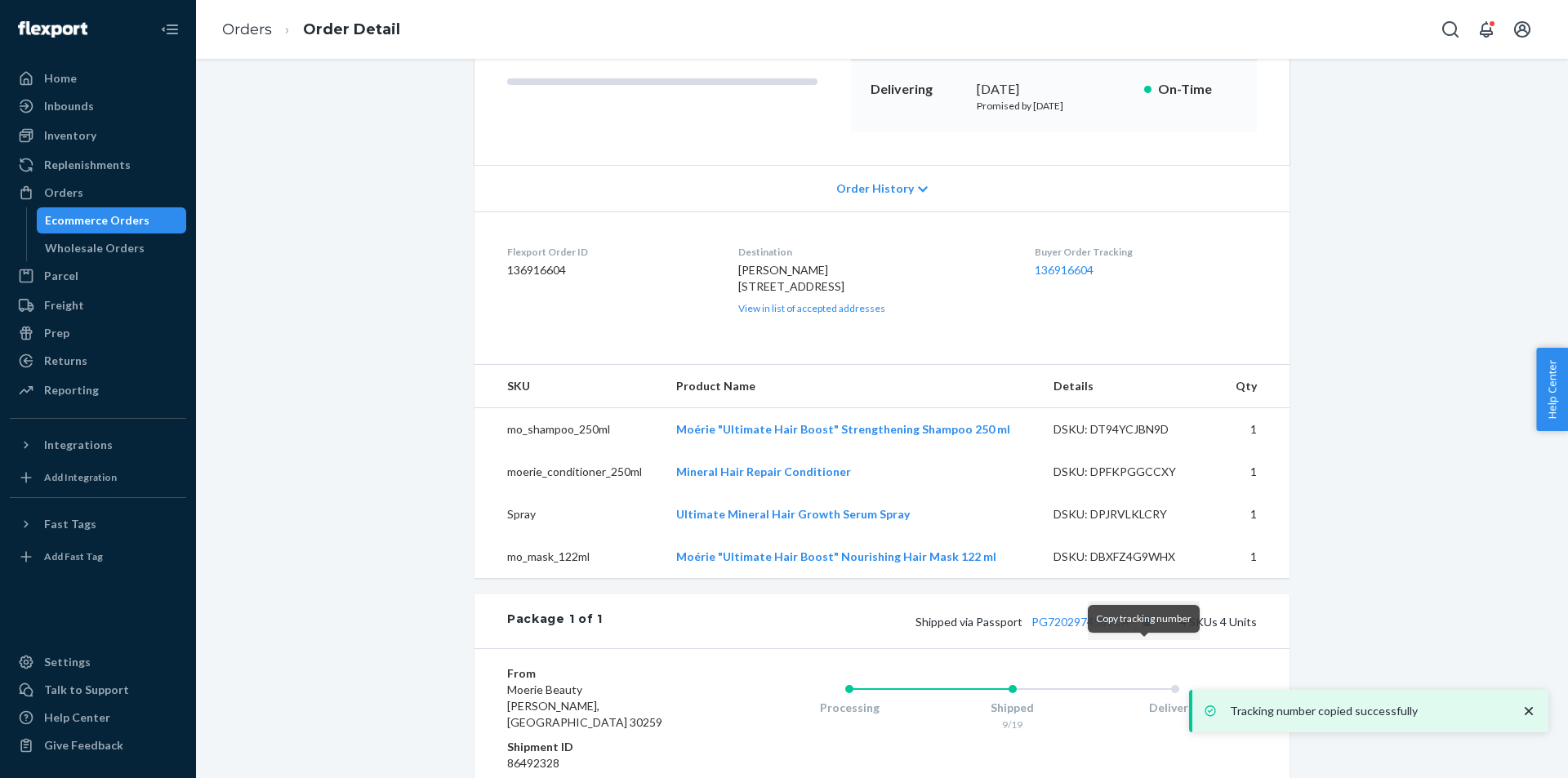
click at [1102, 632] on div "Shipped via Passport PG7202974581CA 4 SKUs 4 Units" at bounding box center [930, 621] width 654 height 21
click at [1099, 632] on div "Shipped via Passport PG7202974581CA 4 SKUs 4 Units" at bounding box center [930, 621] width 654 height 21
click at [1111, 629] on link "PG7202974581CA" at bounding box center [1081, 622] width 98 height 14
